Goal: Submit feedback/report problem

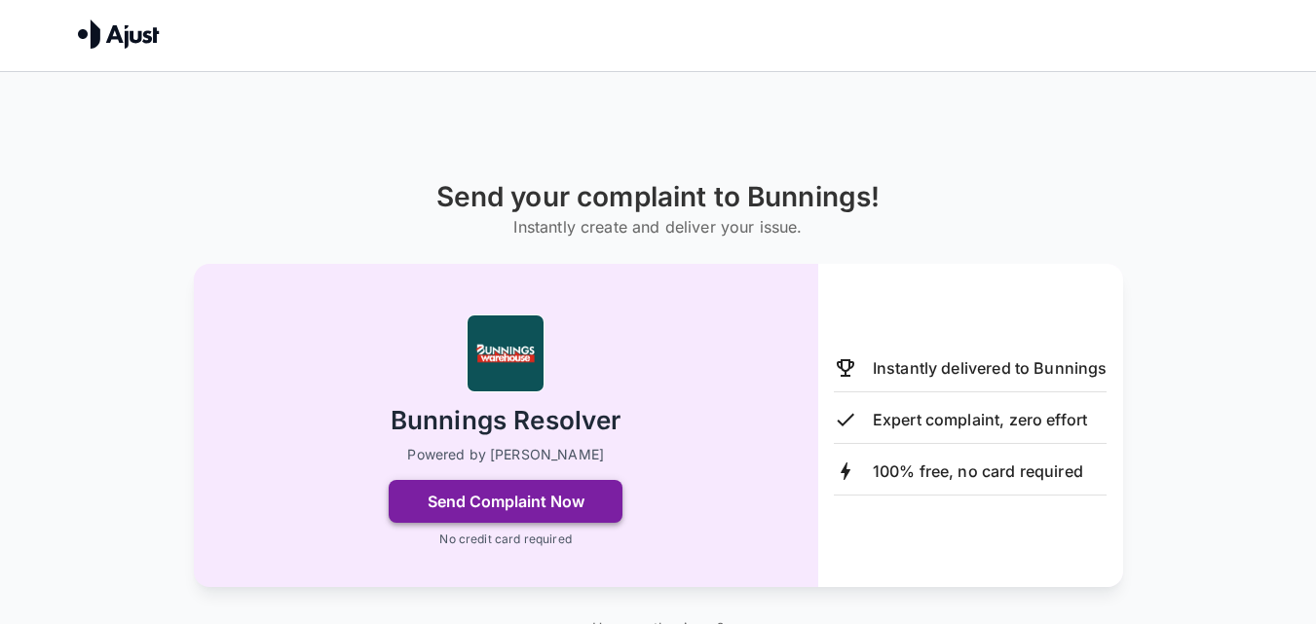
click at [480, 494] on button "Send Complaint Now" at bounding box center [506, 501] width 234 height 43
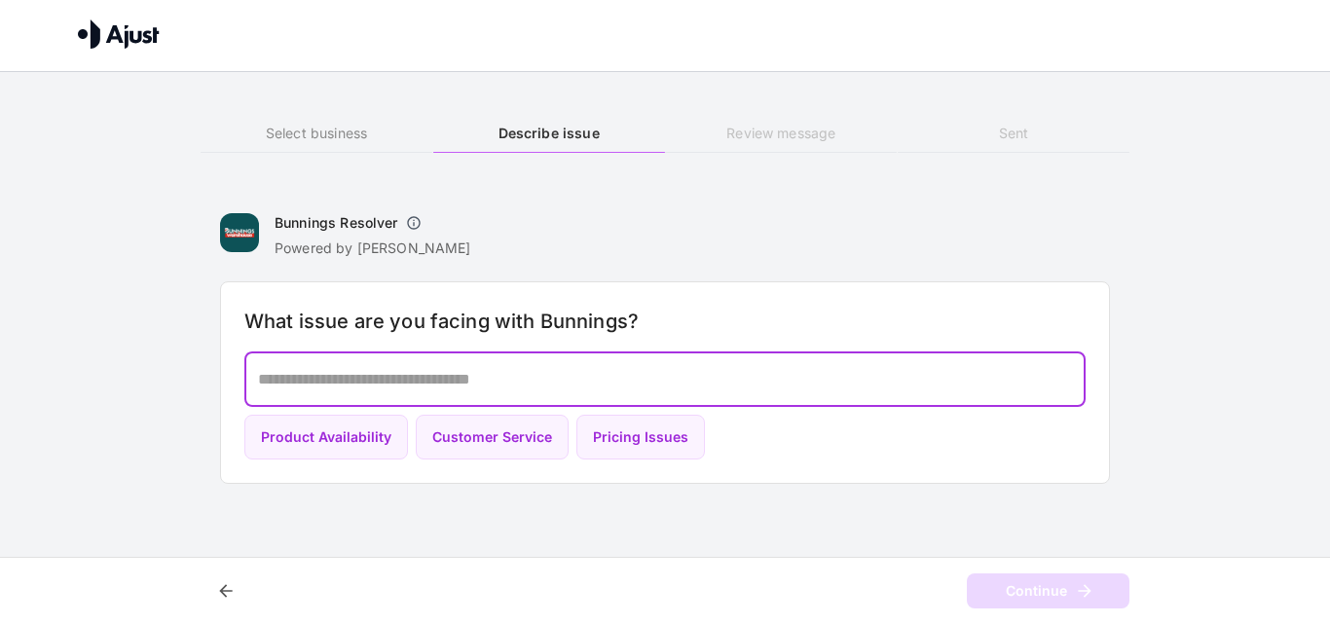
click at [266, 371] on textarea at bounding box center [665, 379] width 814 height 22
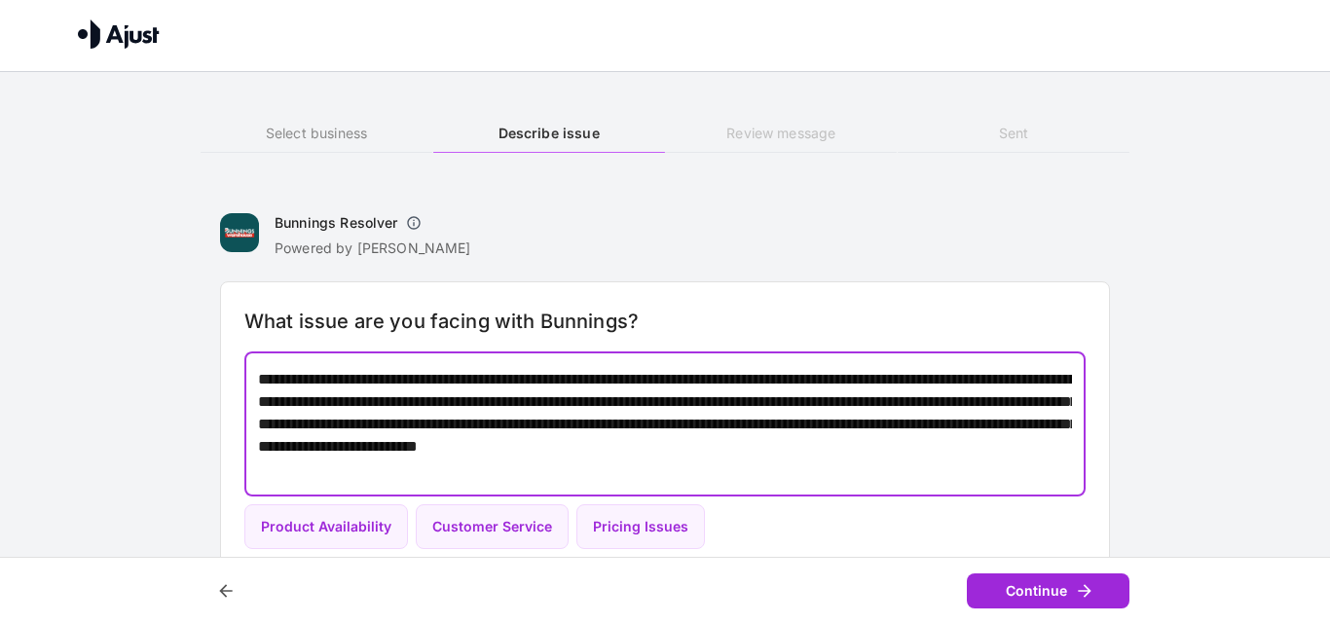
type textarea "**********"
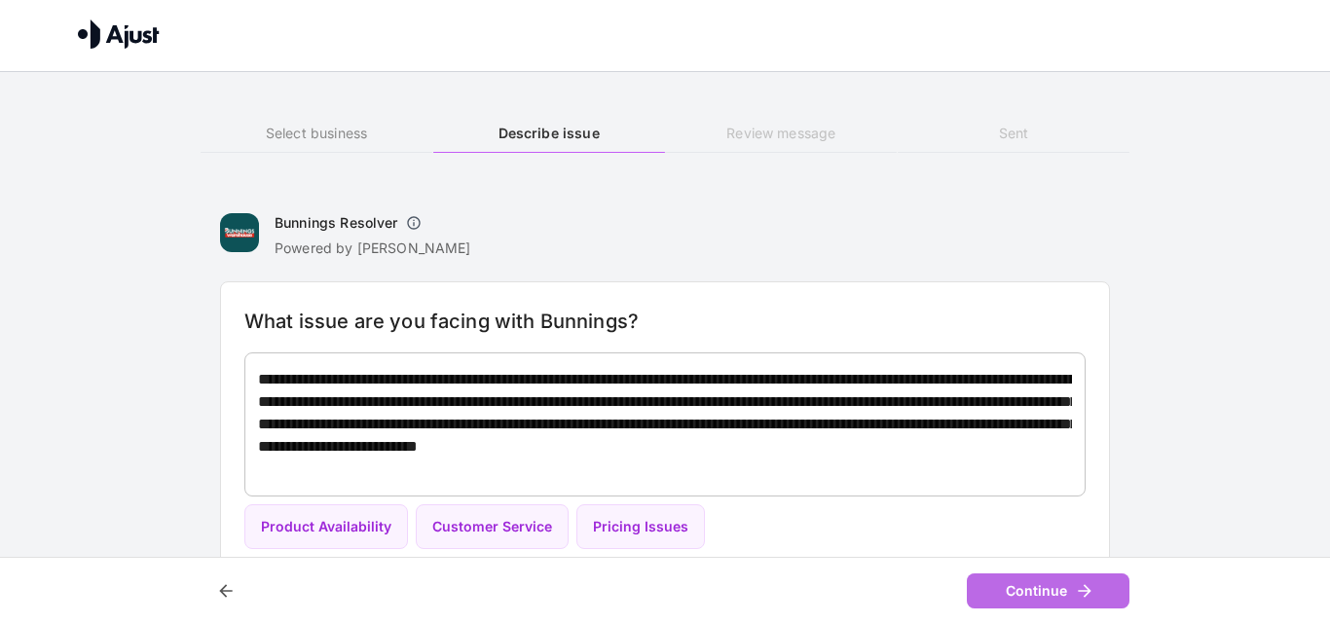
click at [1029, 582] on button "Continue" at bounding box center [1048, 592] width 163 height 36
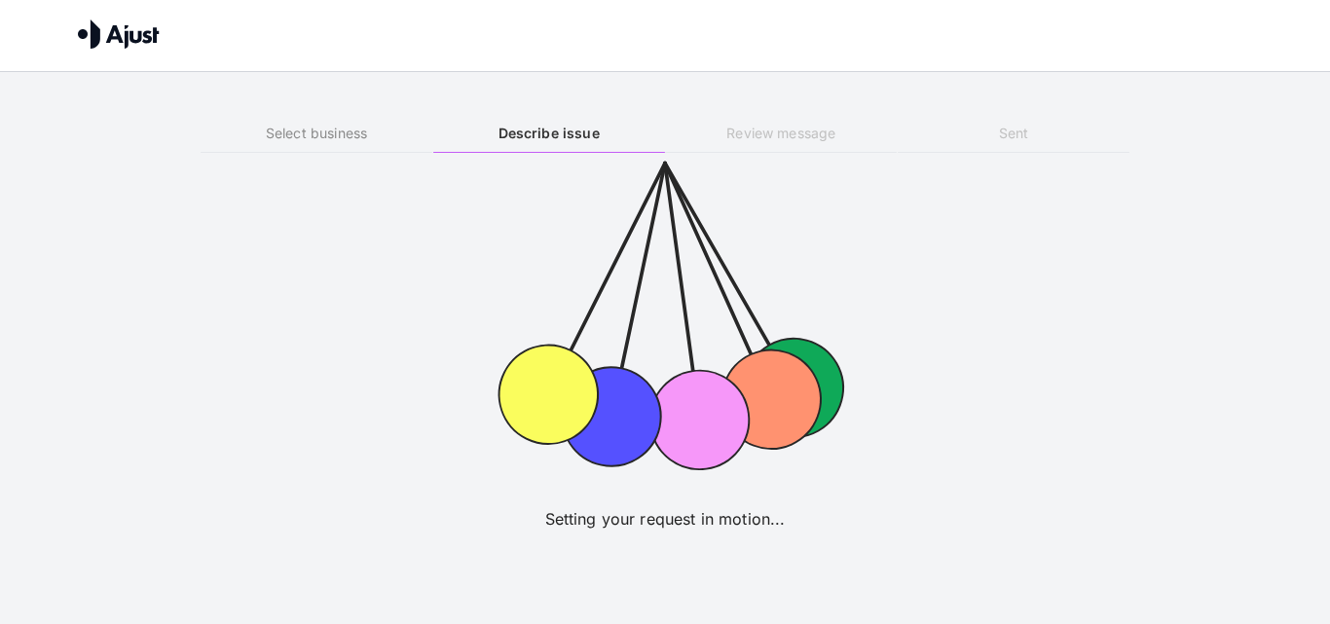
click at [762, 132] on icon at bounding box center [665, 313] width 390 height 390
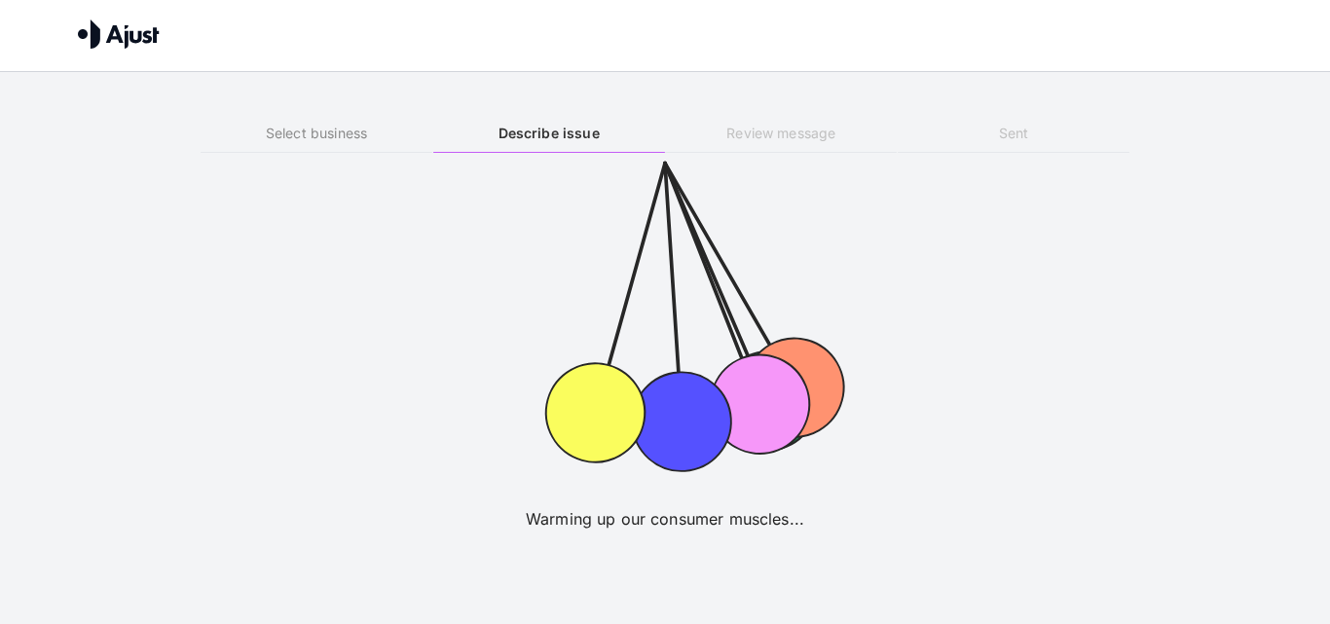
click at [1014, 132] on h6 "Sent" at bounding box center [1014, 133] width 232 height 21
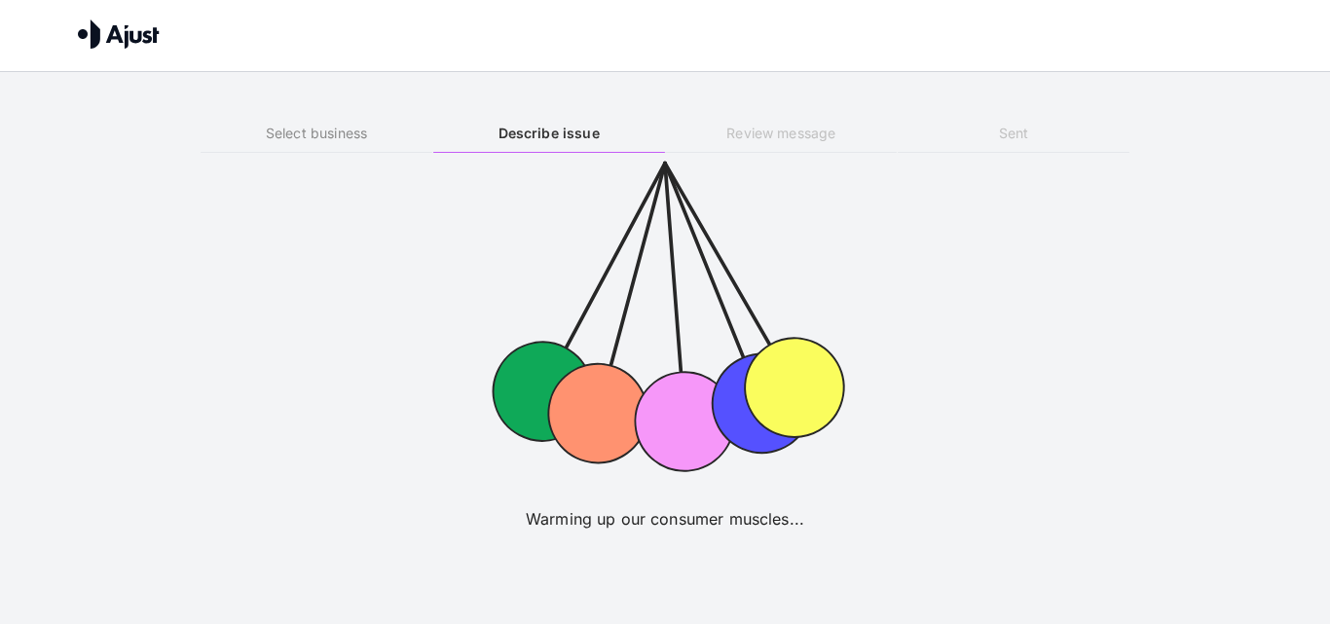
click at [117, 36] on img at bounding box center [119, 33] width 82 height 29
